Goal: Task Accomplishment & Management: Manage account settings

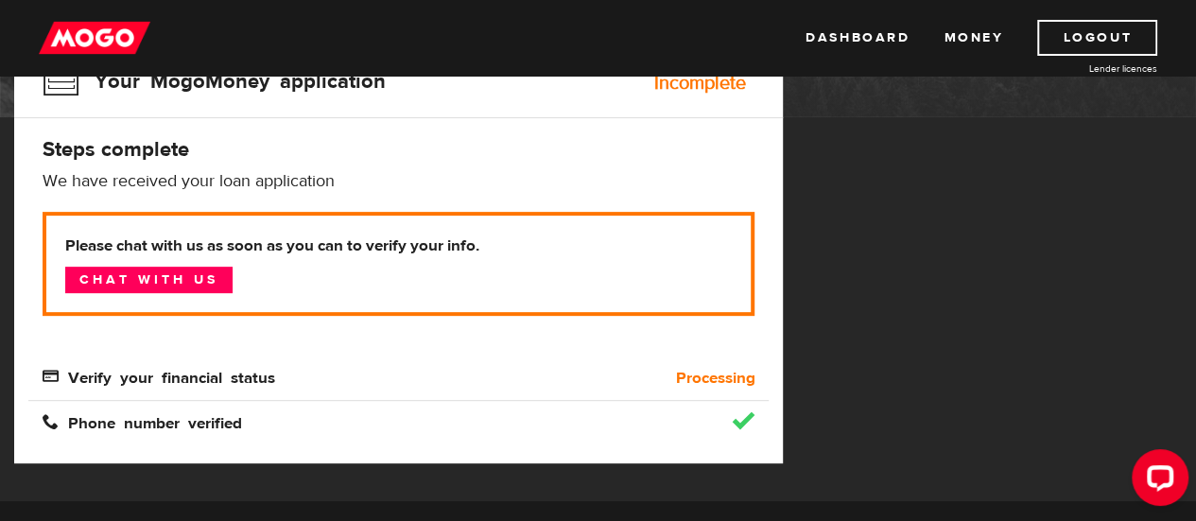
scroll to position [243, 0]
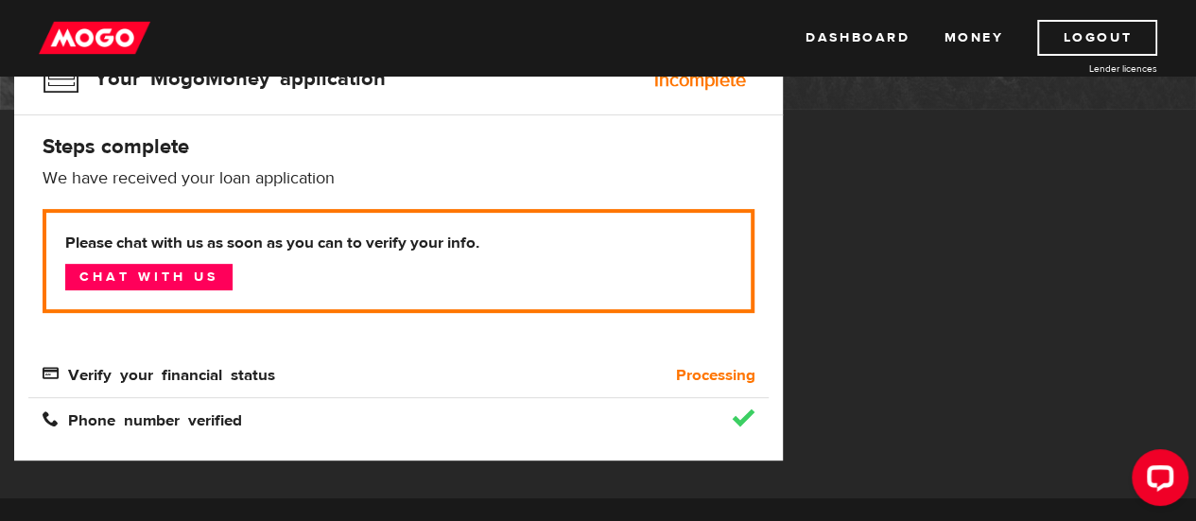
click at [234, 377] on span "Verify your financial status" at bounding box center [159, 373] width 233 height 16
click at [225, 375] on span "Verify your financial status" at bounding box center [159, 373] width 233 height 16
click at [157, 274] on link "Chat with us" at bounding box center [148, 277] width 167 height 26
click at [1116, 41] on link "Logout" at bounding box center [1098, 38] width 120 height 36
click at [1098, 37] on link "Logout" at bounding box center [1098, 38] width 120 height 36
